Goal: Find specific page/section: Find specific page/section

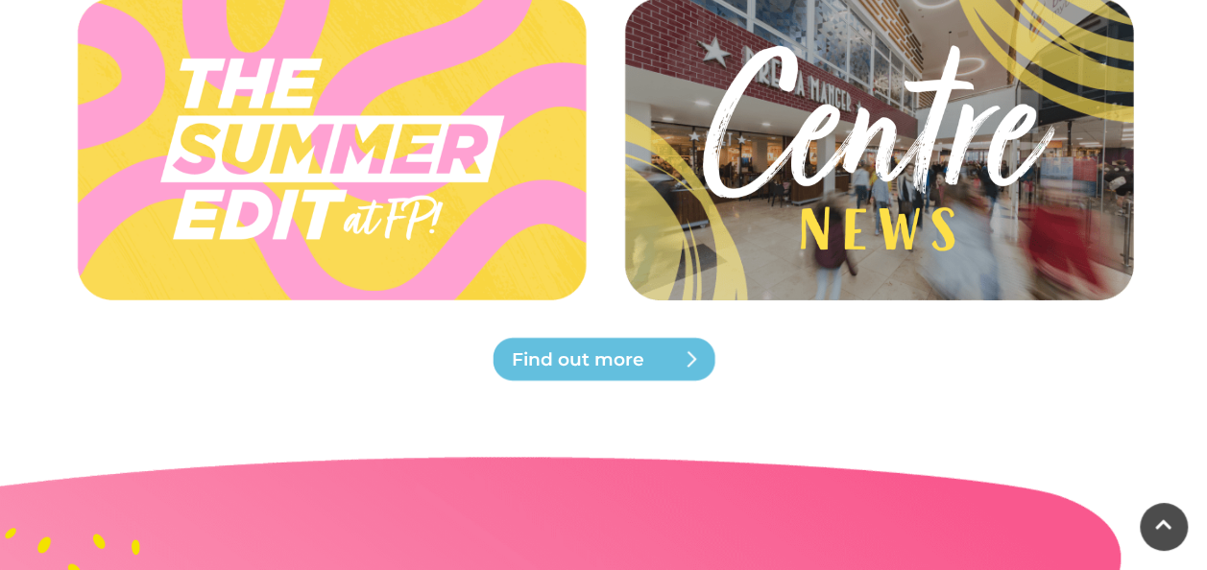
scroll to position [4609, 0]
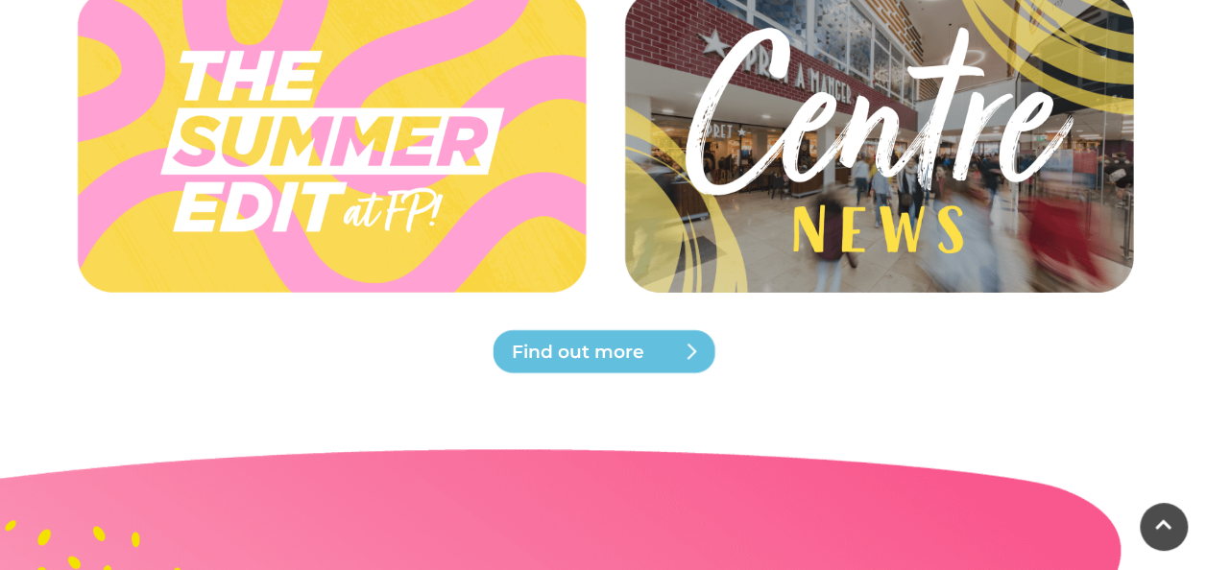
click at [884, 133] on img at bounding box center [877, 140] width 570 height 256
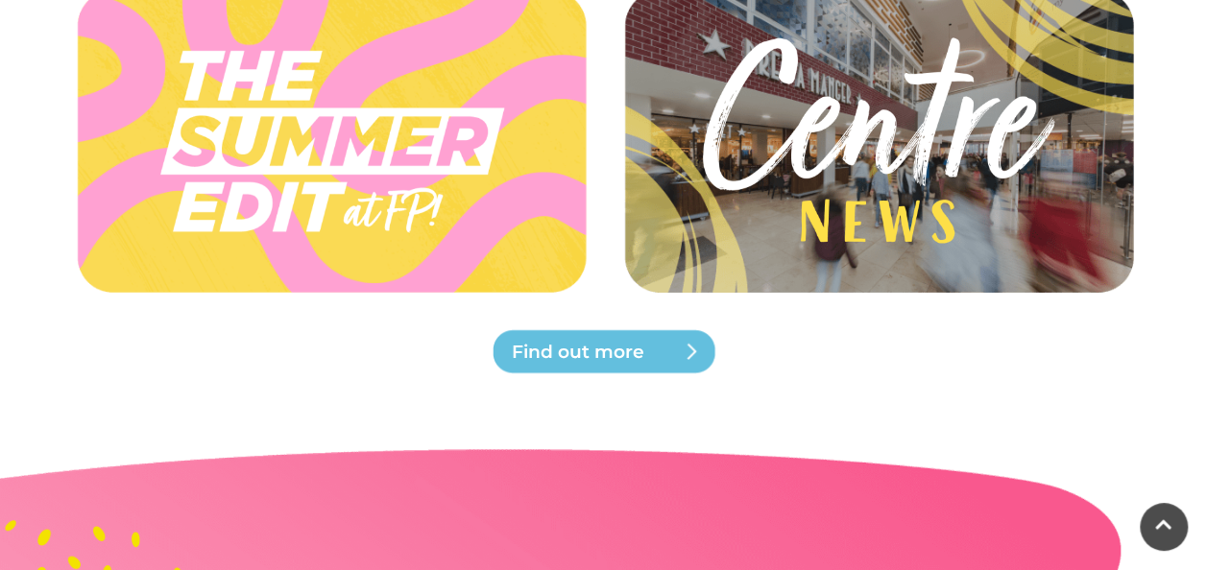
click at [590, 351] on span "Find out more" at bounding box center [627, 352] width 230 height 27
